Goal: Transaction & Acquisition: Register for event/course

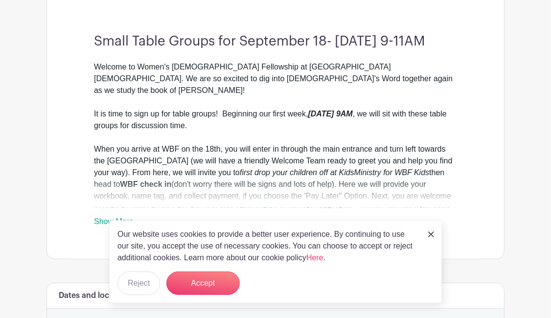
scroll to position [312, 0]
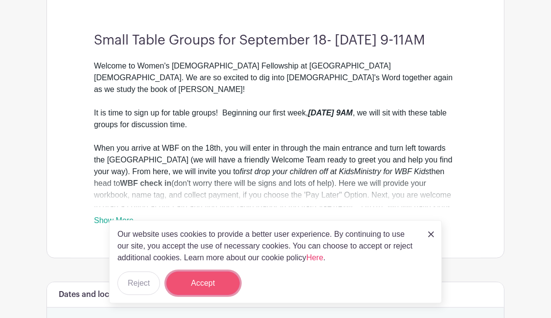
click at [228, 278] on button "Accept" at bounding box center [202, 283] width 73 height 23
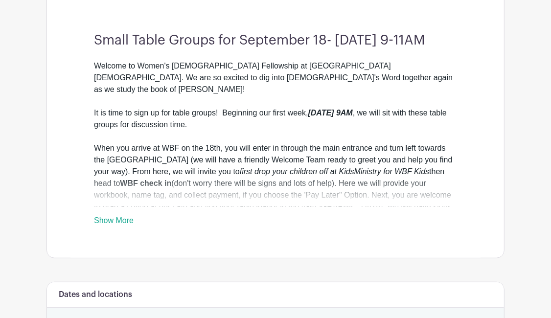
click at [108, 229] on link "Show More" at bounding box center [114, 222] width 40 height 12
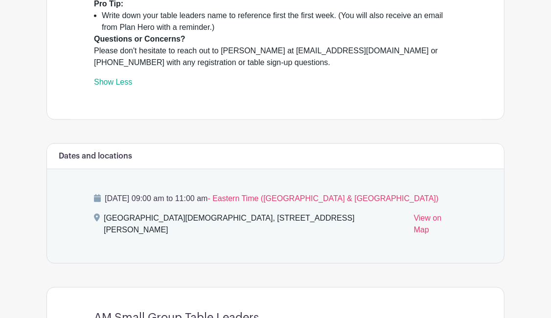
scroll to position [0, 0]
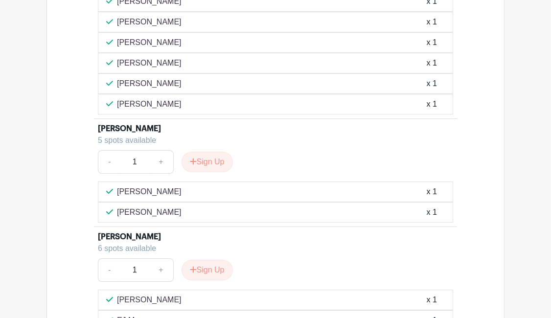
scroll to position [1816, 0]
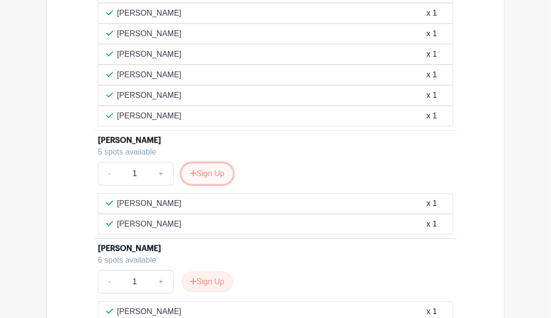
click at [204, 165] on button "Sign Up" at bounding box center [207, 173] width 51 height 21
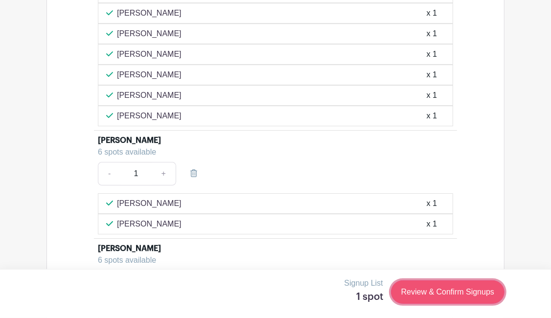
click at [460, 294] on link "Review & Confirm Signups" at bounding box center [448, 291] width 114 height 23
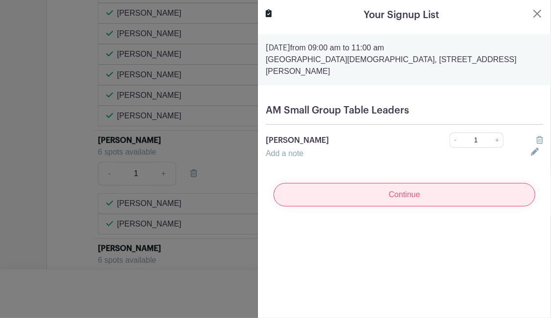
click at [384, 187] on input "Continue" at bounding box center [405, 194] width 262 height 23
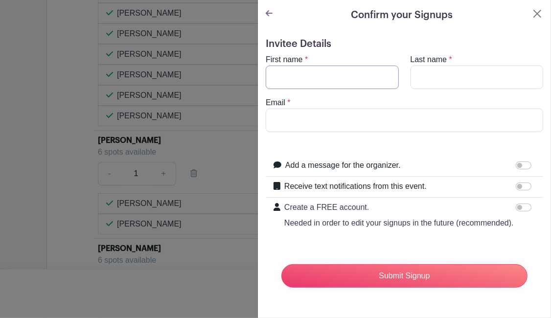
click at [301, 81] on input "First name" at bounding box center [332, 77] width 133 height 23
type input "Pam"
type input "Weber"
click at [290, 116] on input "Email" at bounding box center [405, 120] width 278 height 23
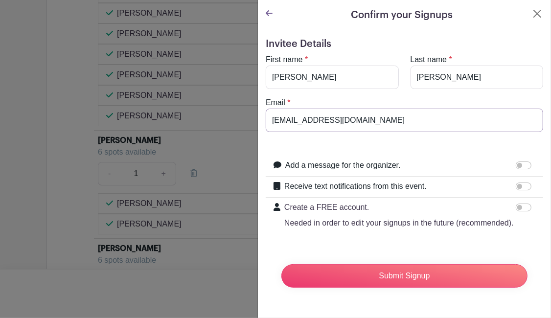
type input "Blueberries791@gmail.com"
click at [520, 191] on div at bounding box center [526, 187] width 20 height 12
click at [523, 185] on input "Receive text notifications from this event." at bounding box center [524, 187] width 16 height 8
checkbox input "true"
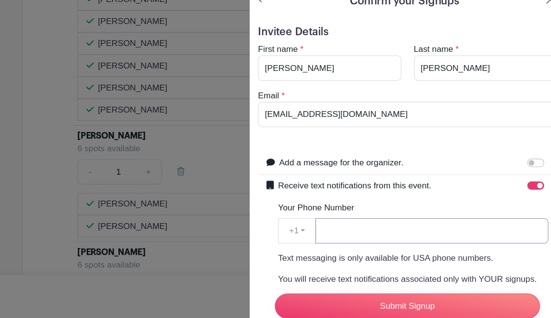
click at [336, 226] on input "Your Phone Number" at bounding box center [427, 228] width 216 height 23
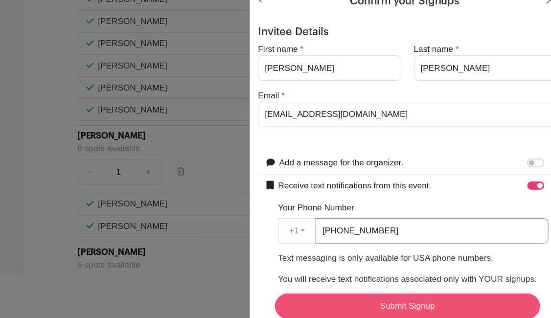
type input "862-354-2894"
click at [369, 297] on input "Submit Signup" at bounding box center [404, 298] width 246 height 23
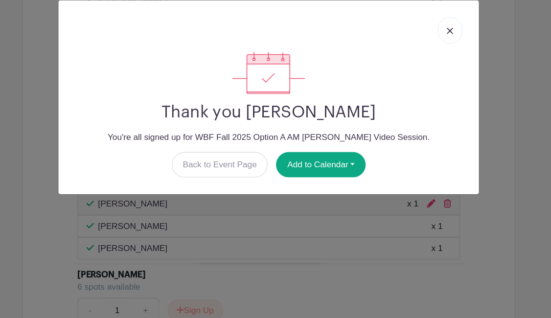
click at [442, 48] on link at bounding box center [444, 42] width 23 height 24
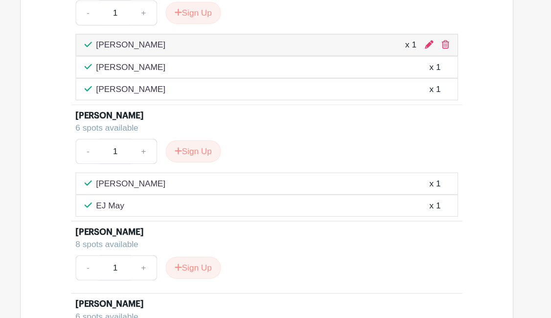
scroll to position [1957, 0]
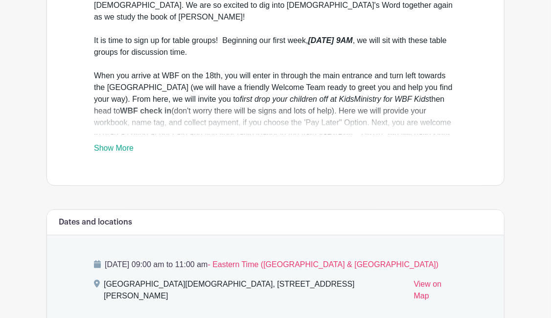
scroll to position [379, 0]
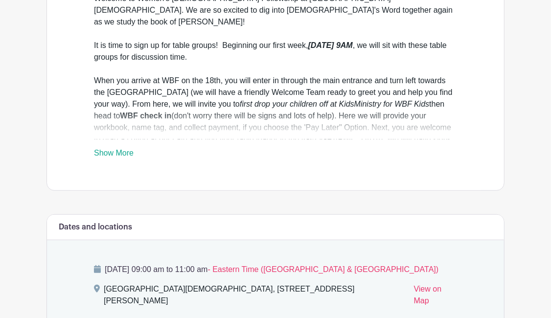
click at [129, 161] on link "Show More" at bounding box center [114, 155] width 40 height 12
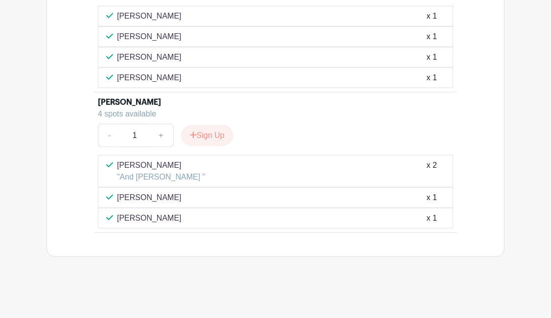
scroll to position [2608, 0]
